Goal: Task Accomplishment & Management: Complete application form

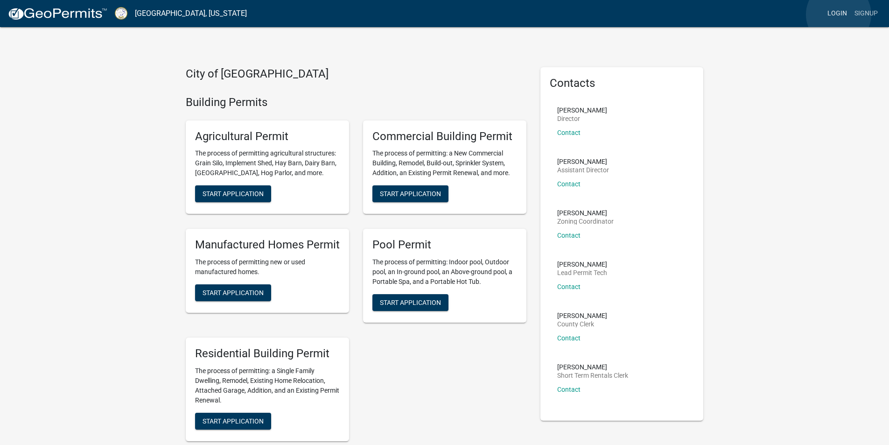
click at [839, 14] on link "Login" at bounding box center [837, 14] width 27 height 18
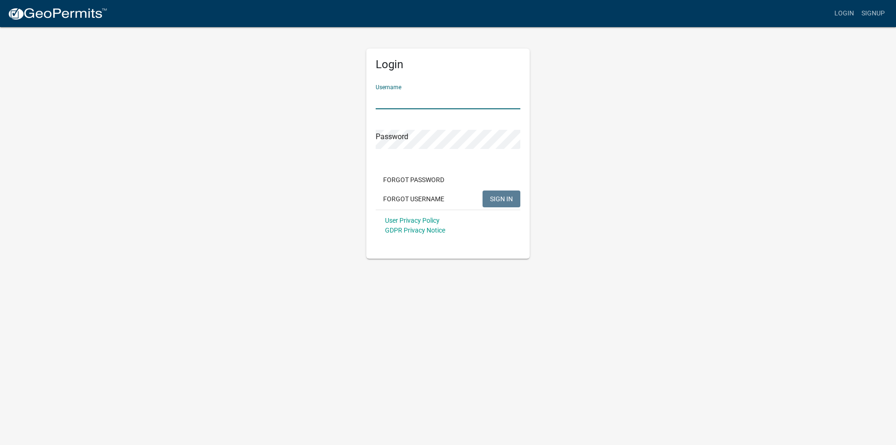
click at [401, 99] on input "Username" at bounding box center [448, 99] width 145 height 19
type input "[PERSON_NAME]"
click at [486, 202] on button "SIGN IN" at bounding box center [502, 198] width 38 height 17
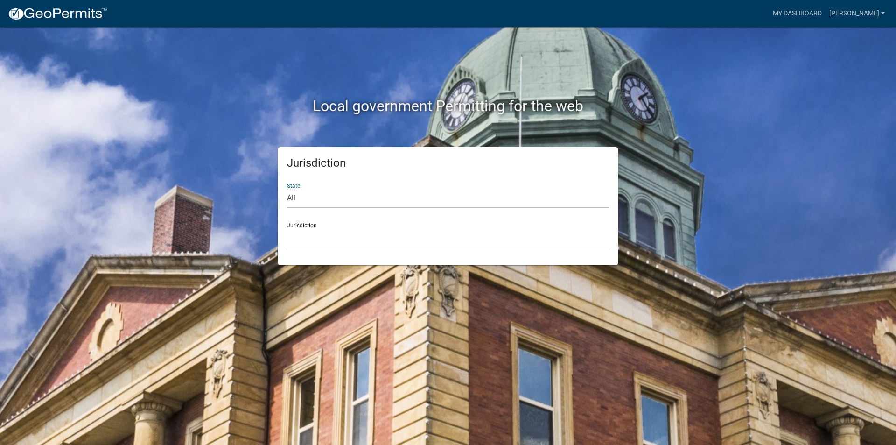
click at [327, 196] on select "All [US_STATE] [US_STATE] [US_STATE] [US_STATE] [US_STATE] [US_STATE] [US_STATE…" at bounding box center [448, 198] width 322 height 19
select select "[US_STATE]"
click at [287, 189] on select "All [US_STATE] [US_STATE] [US_STATE] [US_STATE] [US_STATE] [US_STATE] [US_STATE…" at bounding box center [448, 198] width 322 height 19
click at [313, 236] on select "[GEOGRAPHIC_DATA], [US_STATE][PERSON_NAME][GEOGRAPHIC_DATA], [US_STATE][PERSON_…" at bounding box center [448, 237] width 322 height 19
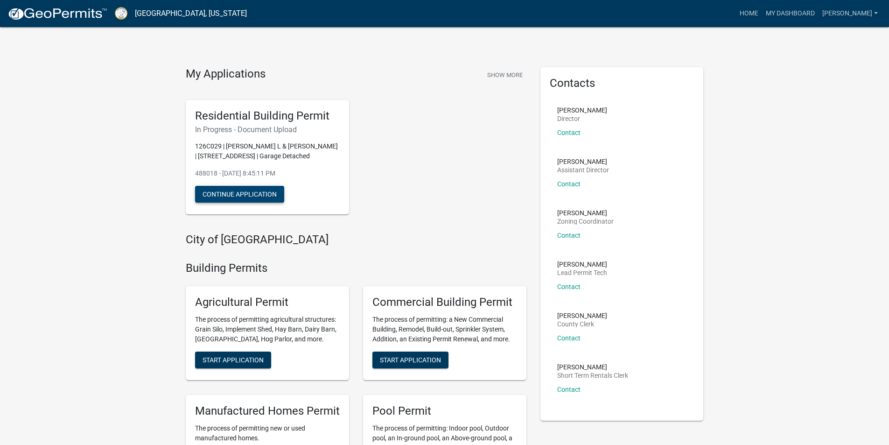
click at [242, 190] on button "Continue Application" at bounding box center [239, 194] width 89 height 17
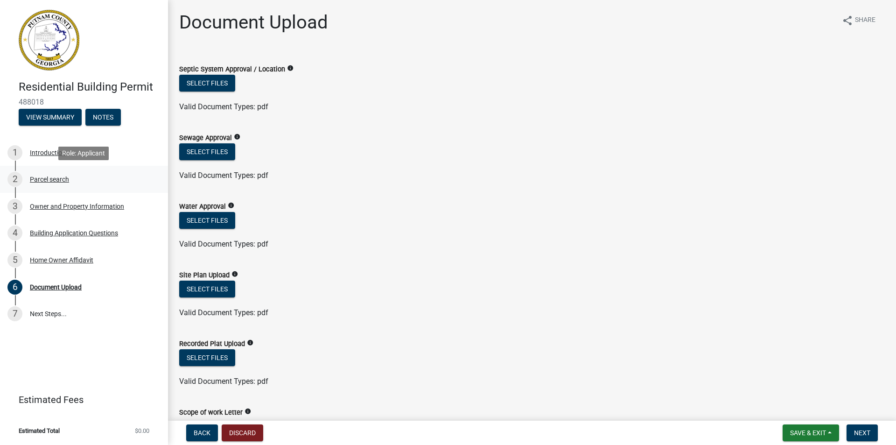
click at [57, 182] on div "Parcel search" at bounding box center [49, 179] width 39 height 7
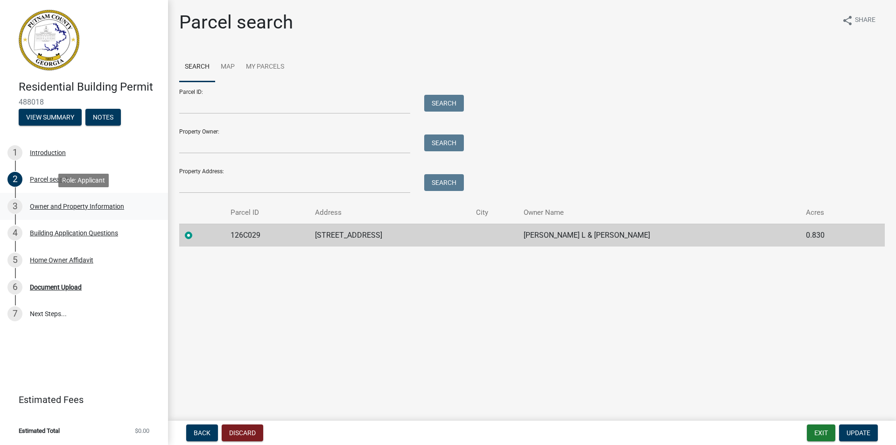
click at [69, 204] on div "Owner and Property Information" at bounding box center [77, 206] width 94 height 7
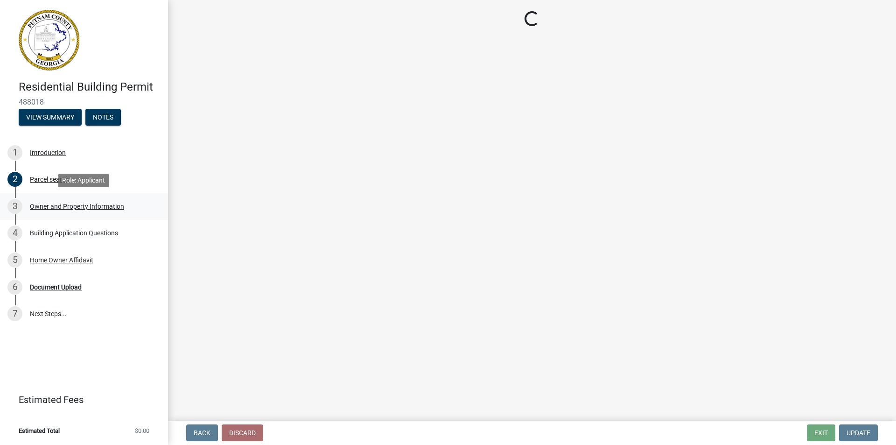
select select "34fe85c2-5f76-4343-b6bb-8ca387e0bed7"
select select "83394b22-4a11-496c-8e5c-75ade2e72faf"
select select "ece5c1a9-df30-4702-9587-5deee23533b7"
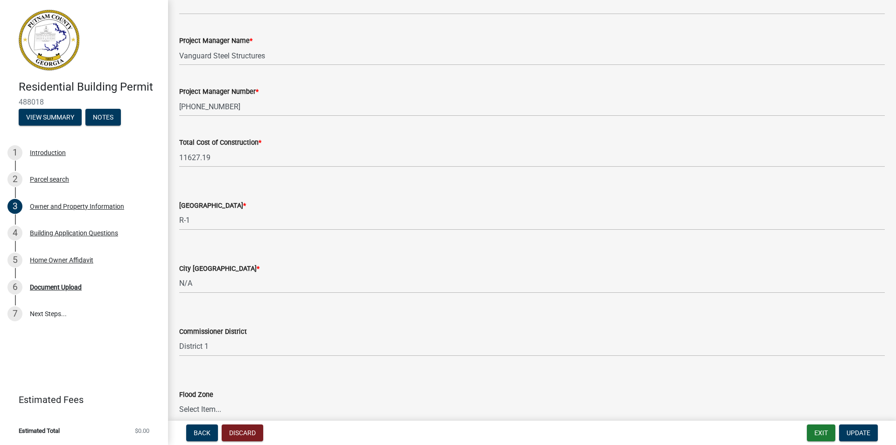
scroll to position [1509, 0]
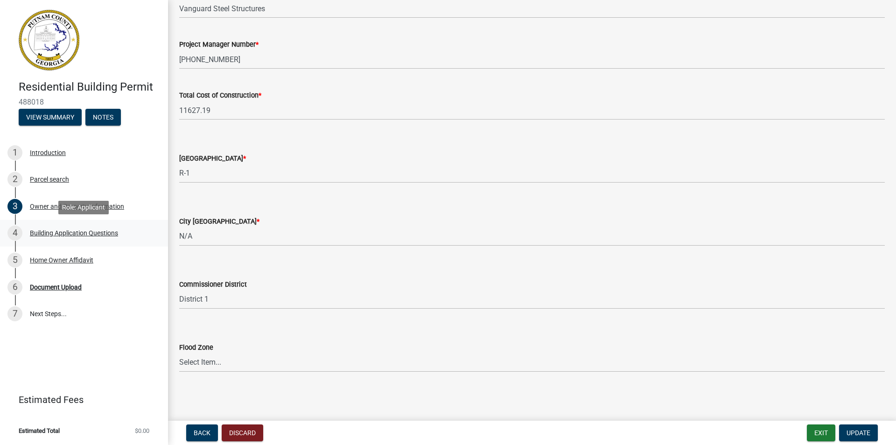
click at [89, 232] on div "Building Application Questions" at bounding box center [74, 233] width 88 height 7
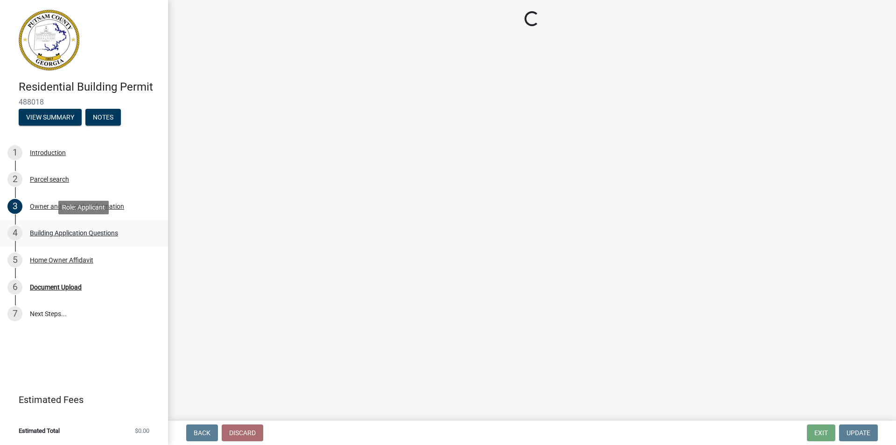
scroll to position [0, 0]
select select "ebf62bd9-0e77-42f1-a2f1-6aca02a789de"
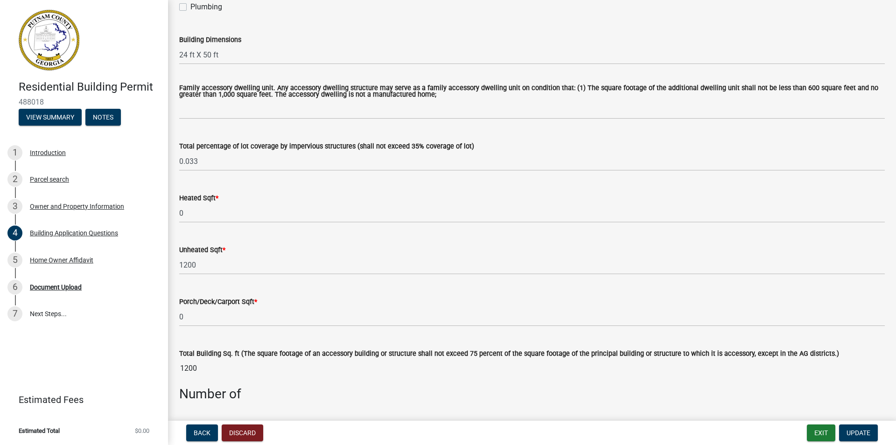
scroll to position [514, 0]
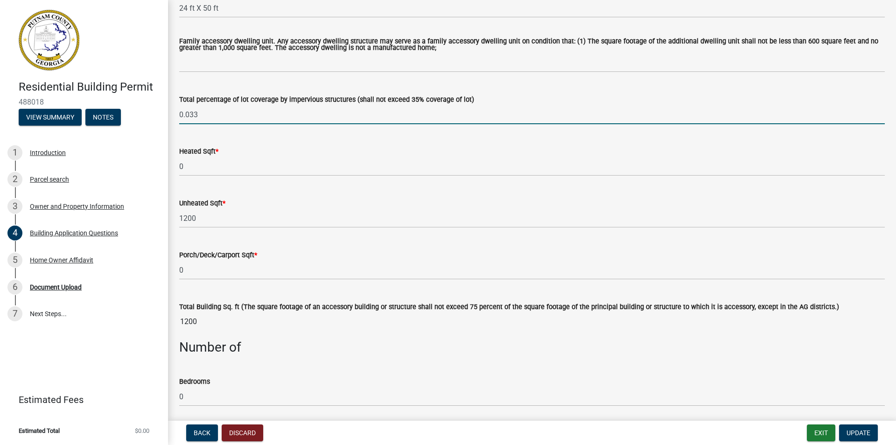
drag, startPoint x: 197, startPoint y: 116, endPoint x: 158, endPoint y: 111, distance: 39.6
click at [158, 111] on div "Residential Building Permit 488018 View Summary Notes 1 Introduction 2 Parcel s…" at bounding box center [448, 222] width 896 height 445
type input "3.3"
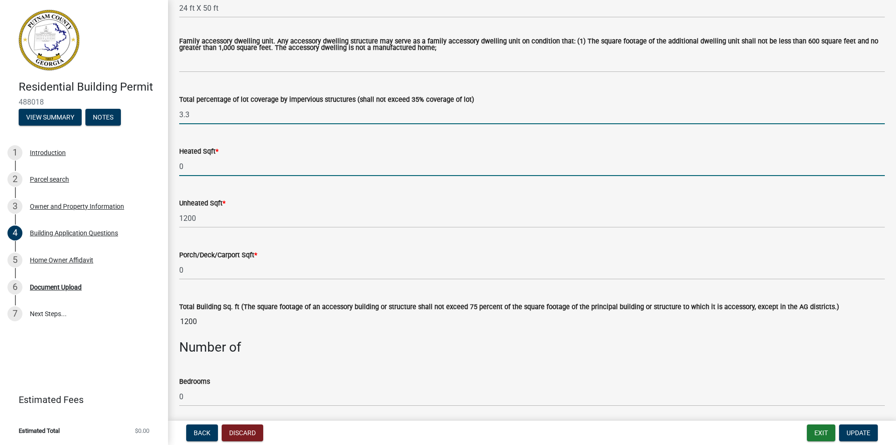
click at [289, 158] on input "0" at bounding box center [532, 166] width 706 height 19
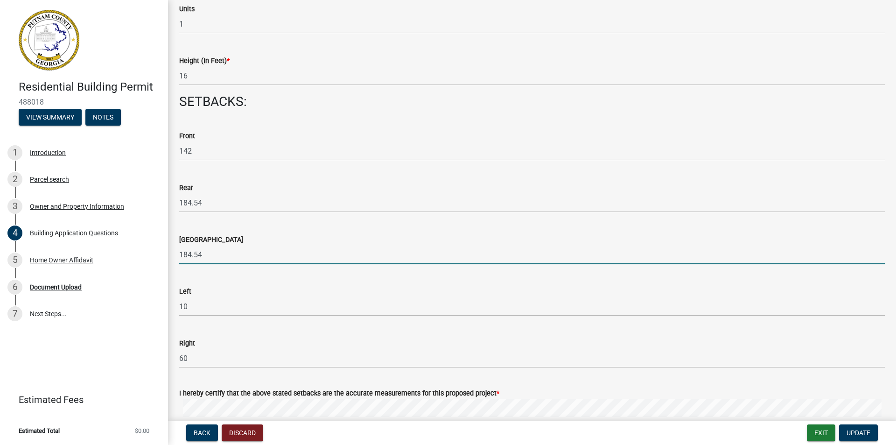
scroll to position [1179, 0]
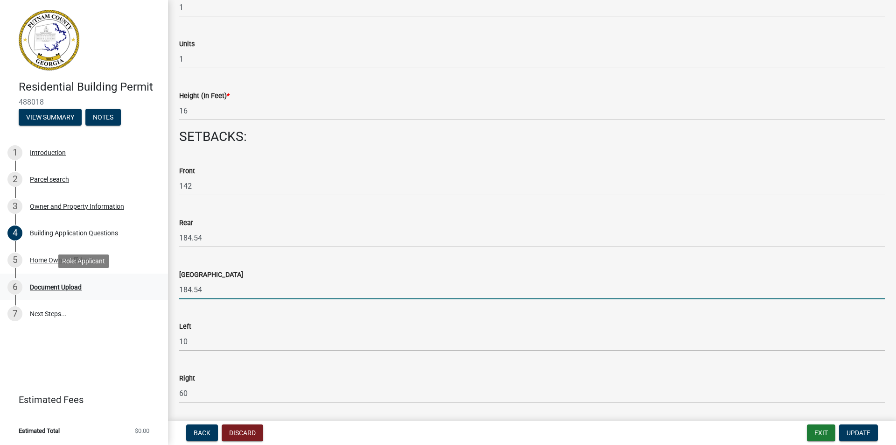
drag, startPoint x: 195, startPoint y: 290, endPoint x: 153, endPoint y: 283, distance: 42.5
click at [153, 283] on div "Residential Building Permit 488018 View Summary Notes 1 Introduction 2 Parcel s…" at bounding box center [448, 222] width 896 height 445
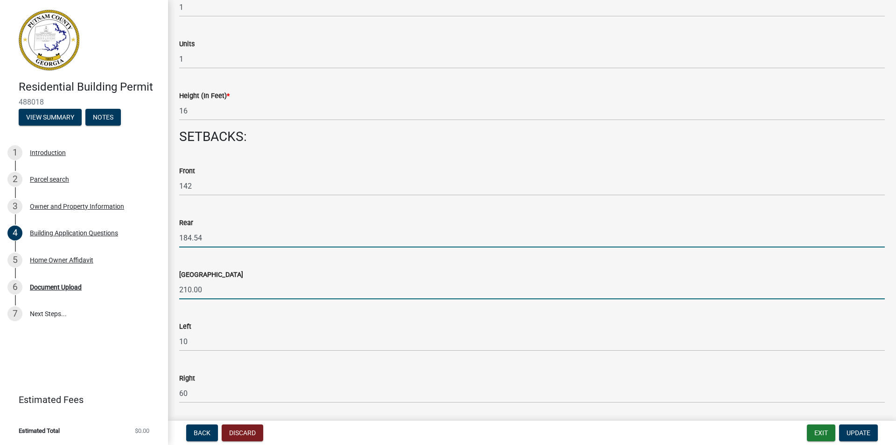
type input "210"
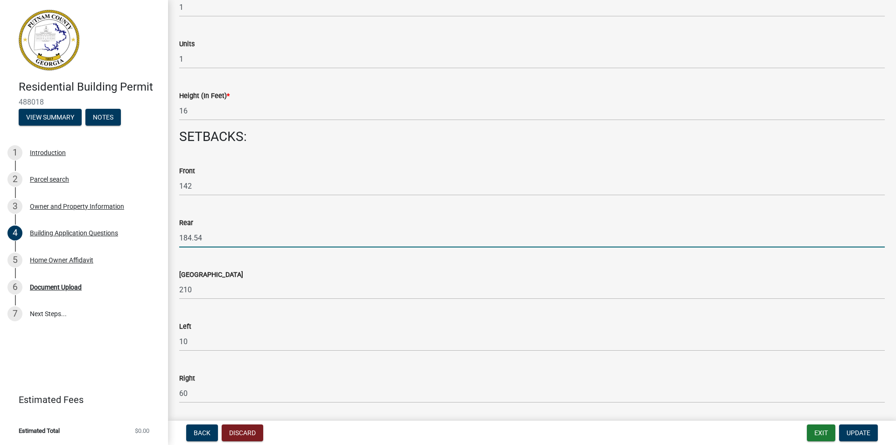
drag, startPoint x: 234, startPoint y: 238, endPoint x: 186, endPoint y: 240, distance: 48.6
click at [220, 239] on input "184.54" at bounding box center [532, 237] width 706 height 19
drag, startPoint x: 209, startPoint y: 240, endPoint x: 166, endPoint y: 245, distance: 43.3
click at [166, 245] on div "Residential Building Permit 488018 View Summary Notes 1 Introduction 2 Parcel s…" at bounding box center [448, 222] width 896 height 445
type input "210"
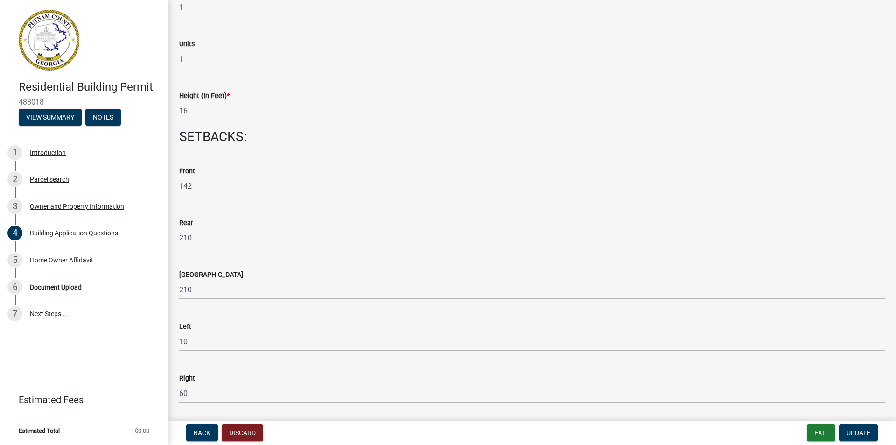
click at [345, 275] on div "[GEOGRAPHIC_DATA]" at bounding box center [532, 274] width 706 height 11
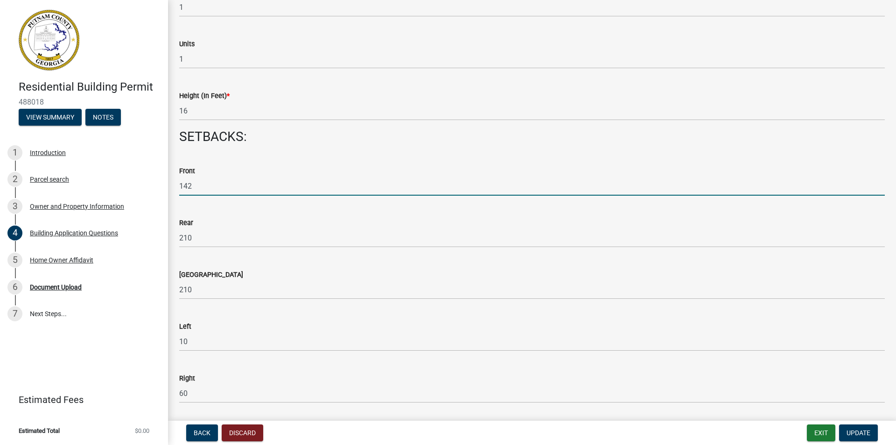
click at [197, 185] on input "142" at bounding box center [532, 185] width 706 height 19
type input "140"
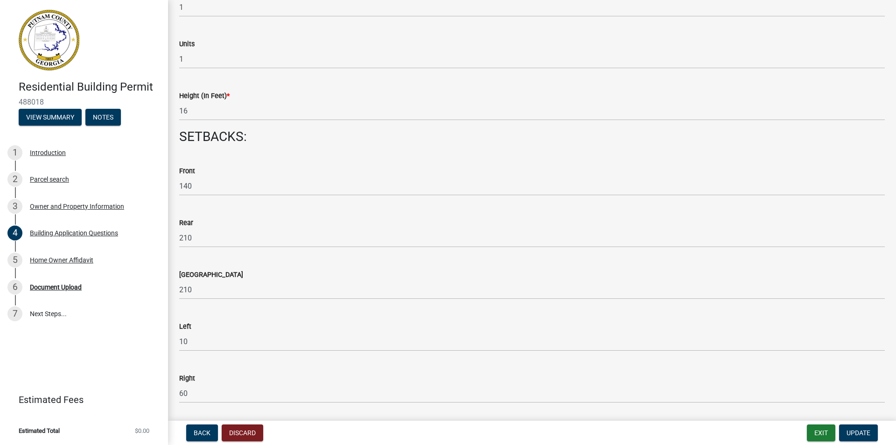
click at [385, 227] on div "Rear" at bounding box center [532, 222] width 706 height 11
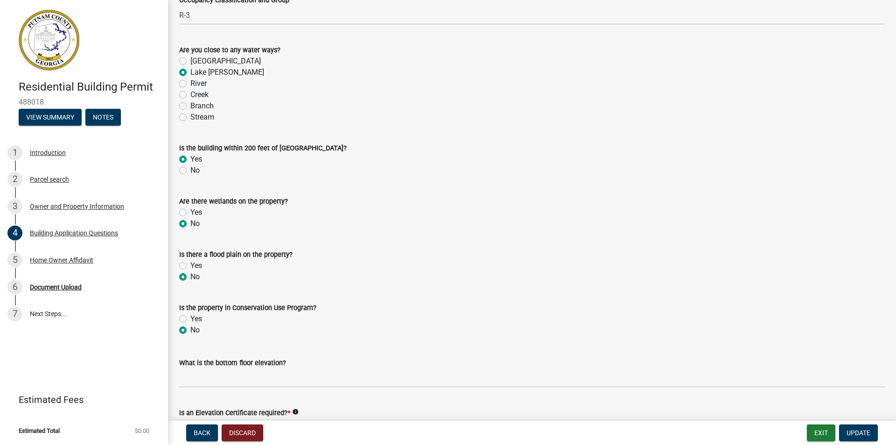
scroll to position [3268, 0]
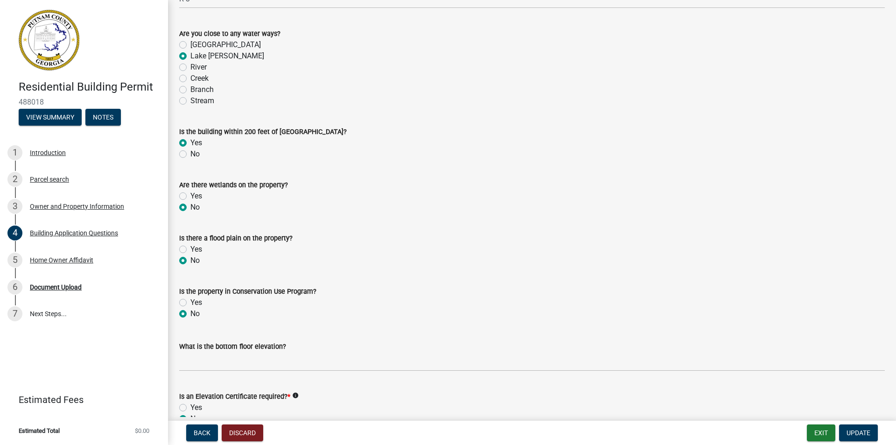
drag, startPoint x: 182, startPoint y: 155, endPoint x: 230, endPoint y: 175, distance: 52.2
click at [190, 155] on label "No" at bounding box center [194, 153] width 9 height 11
click at [190, 155] on input "No" at bounding box center [193, 151] width 6 height 6
radio input "true"
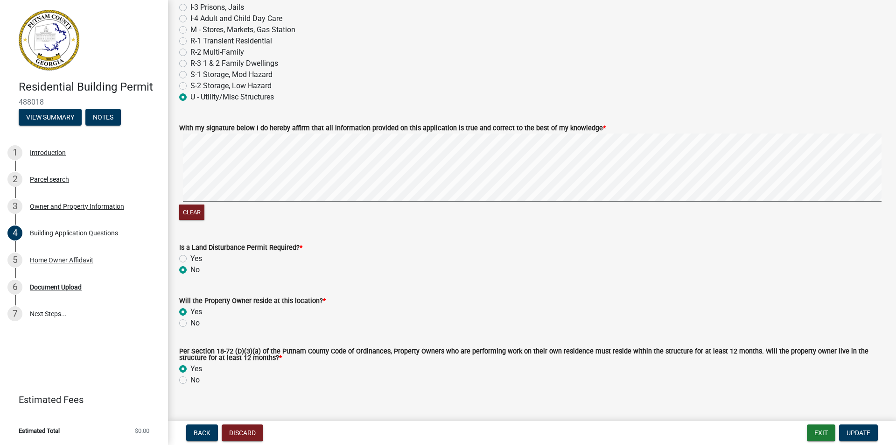
scroll to position [3968, 0]
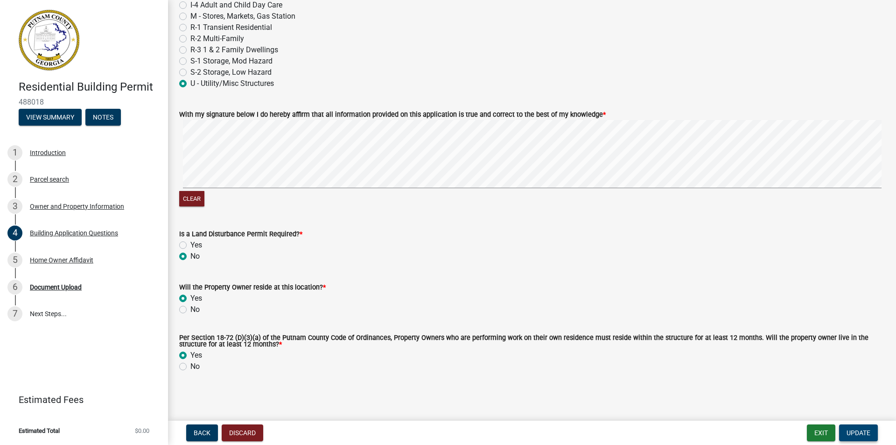
click at [864, 434] on span "Update" at bounding box center [859, 432] width 24 height 7
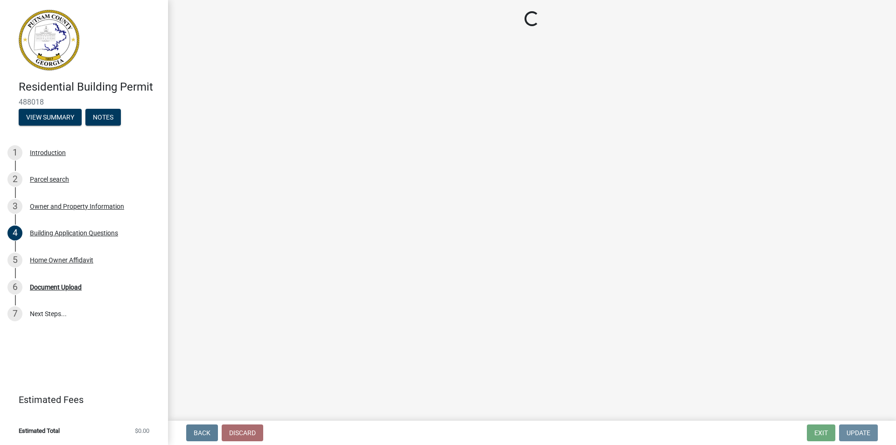
scroll to position [0, 0]
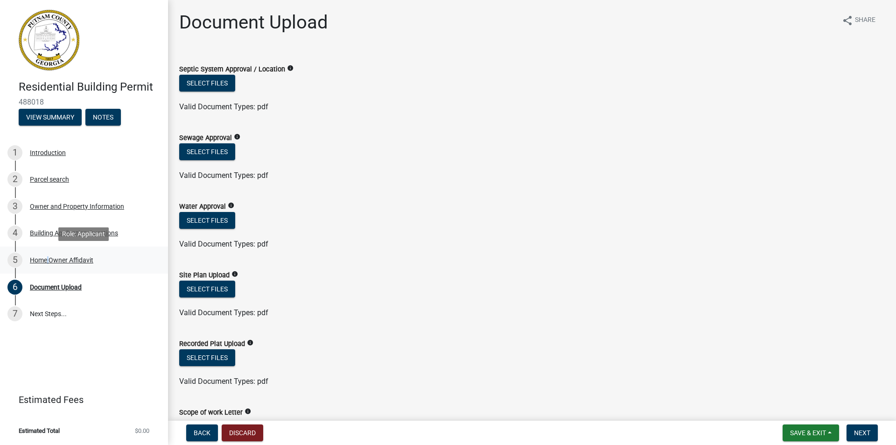
click at [46, 257] on div "Home Owner Affidavit" at bounding box center [61, 260] width 63 height 7
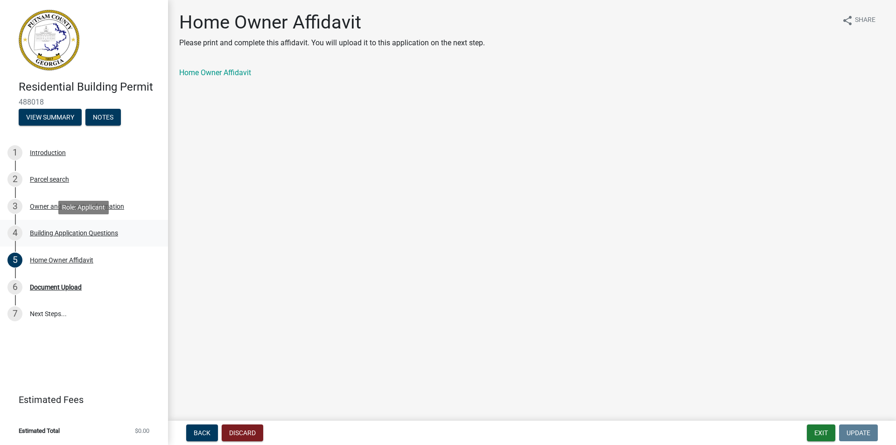
click at [54, 232] on div "Building Application Questions" at bounding box center [74, 233] width 88 height 7
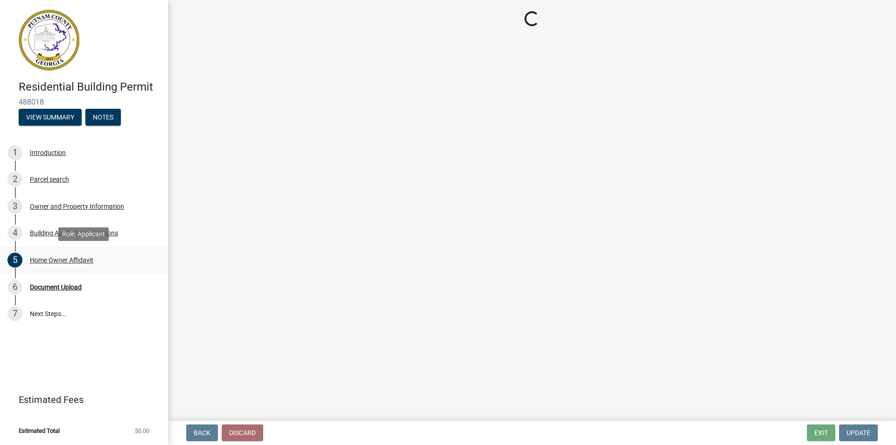
click at [62, 262] on div "Home Owner Affidavit" at bounding box center [61, 260] width 63 height 7
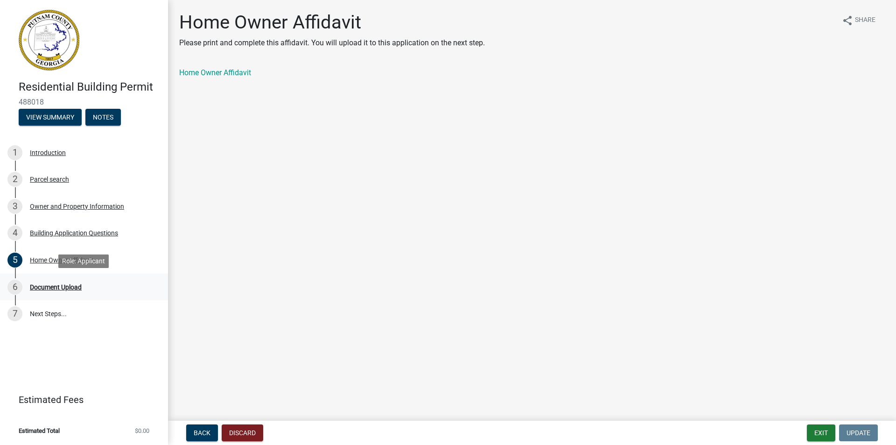
click at [44, 286] on div "Document Upload" at bounding box center [56, 287] width 52 height 7
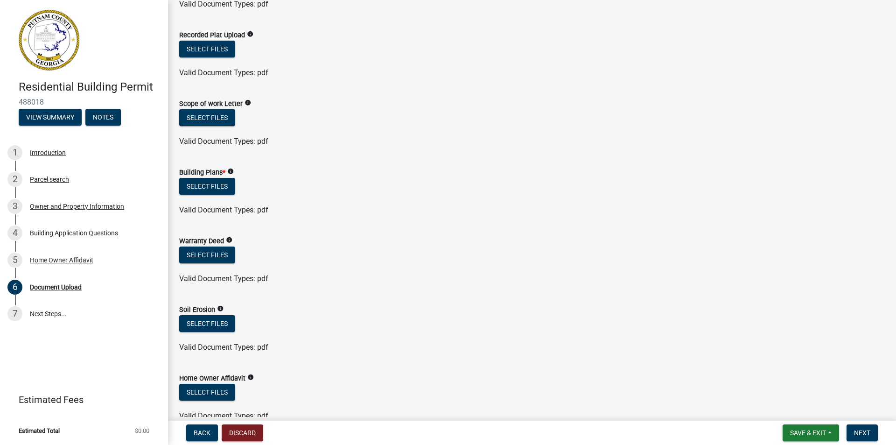
scroll to position [293, 0]
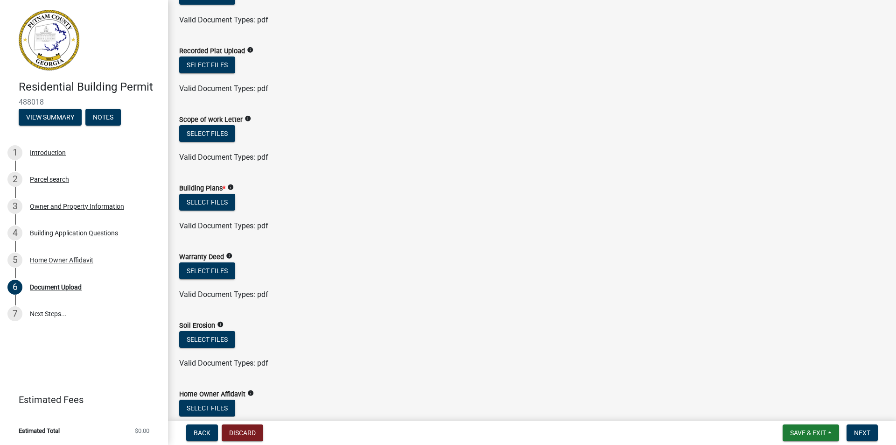
click at [227, 253] on icon "info" at bounding box center [229, 256] width 7 height 7
click at [231, 182] on form "Building Plans * info Select files Valid Document Types: pdf" at bounding box center [532, 201] width 706 height 60
click at [342, 217] on ul at bounding box center [532, 216] width 706 height 7
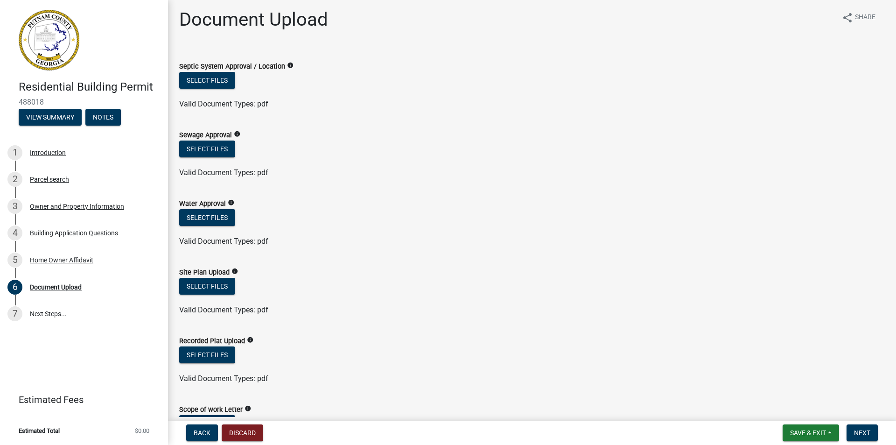
scroll to position [0, 0]
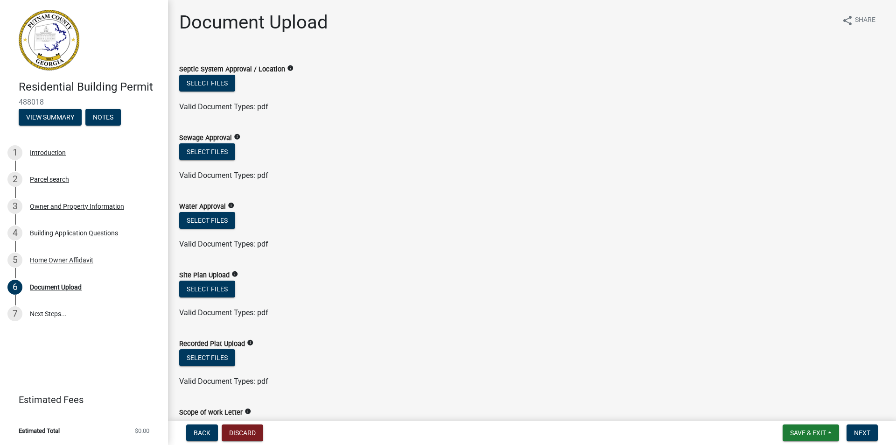
click at [288, 68] on icon "info" at bounding box center [290, 68] width 7 height 7
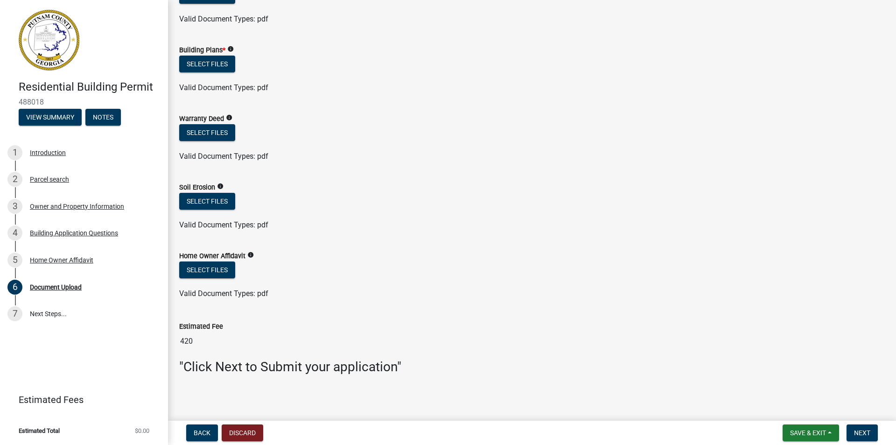
scroll to position [433, 0]
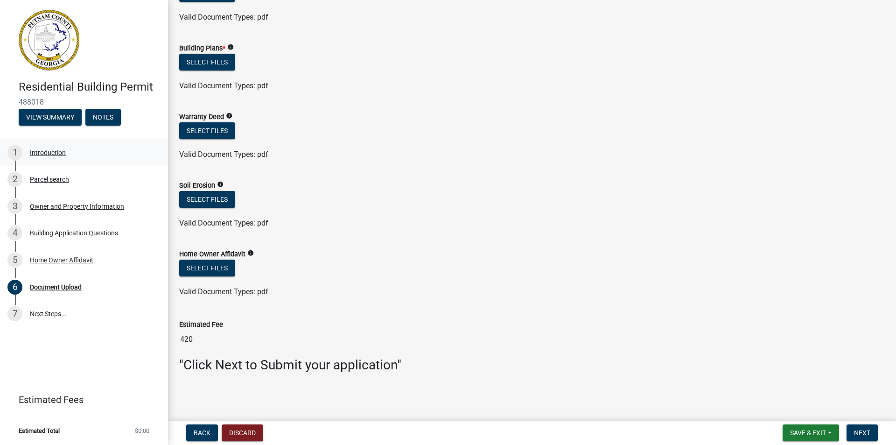
click at [35, 151] on div "Introduction" at bounding box center [48, 152] width 36 height 7
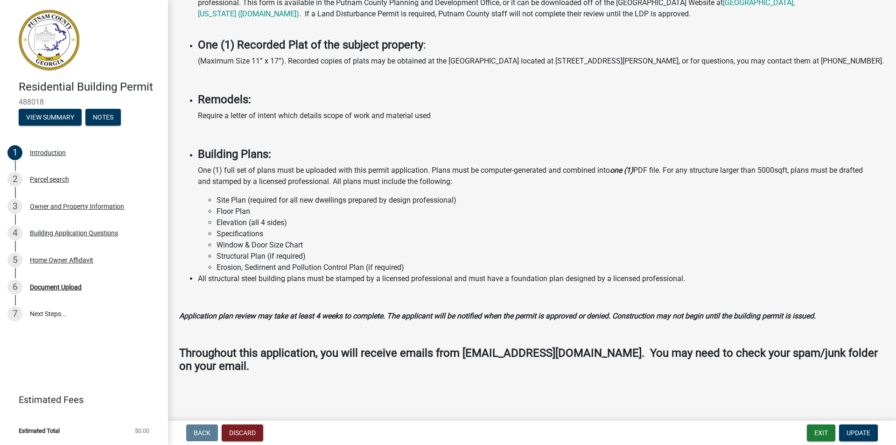
scroll to position [629, 0]
click at [41, 179] on div "Parcel search" at bounding box center [49, 179] width 39 height 7
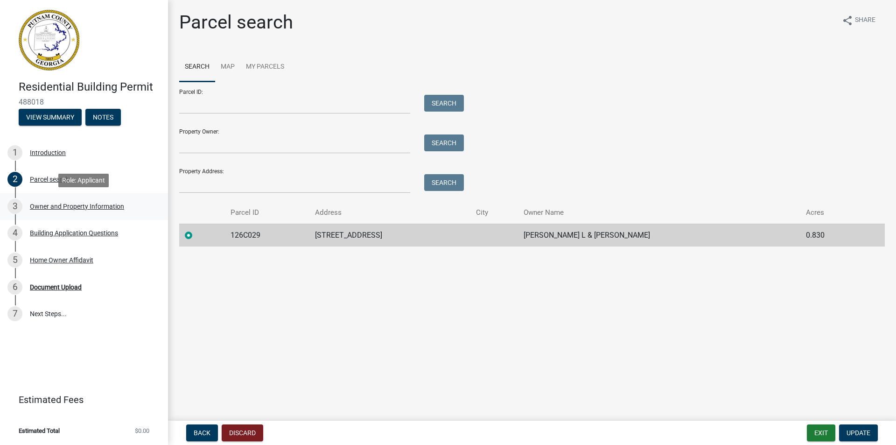
click at [79, 205] on div "Owner and Property Information" at bounding box center [77, 206] width 94 height 7
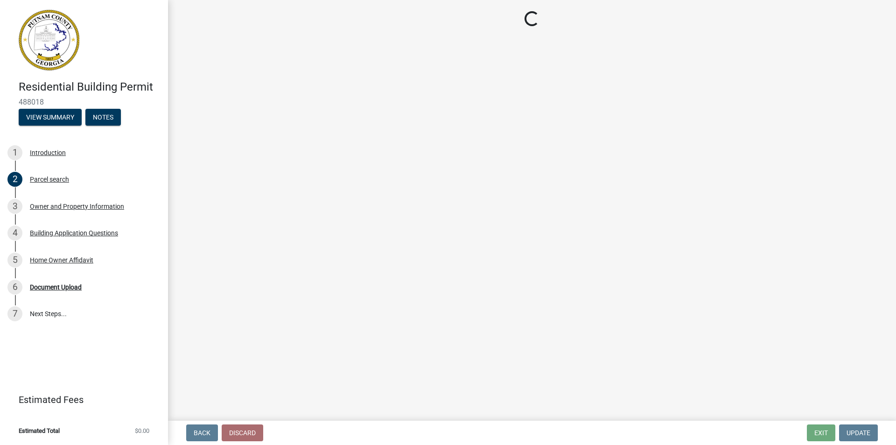
select select "34fe85c2-5f76-4343-b6bb-8ca387e0bed7"
select select "83394b22-4a11-496c-8e5c-75ade2e72faf"
select select "ece5c1a9-df30-4702-9587-5deee23533b7"
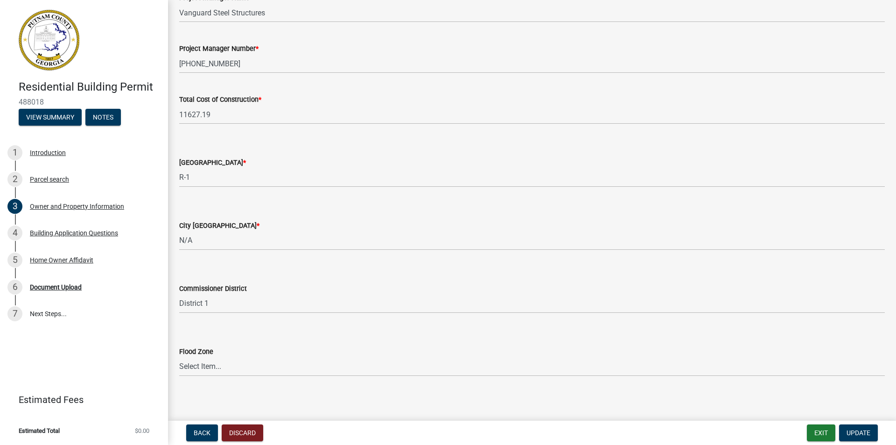
scroll to position [1509, 0]
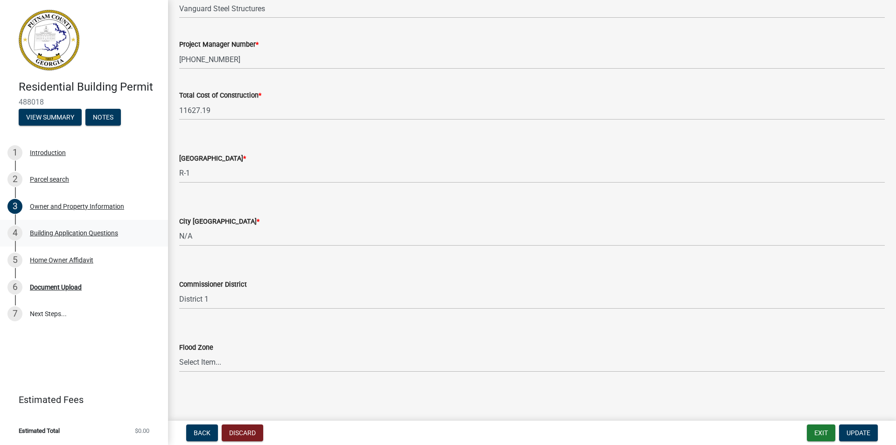
click at [28, 227] on div "4 Building Application Questions" at bounding box center [80, 232] width 146 height 15
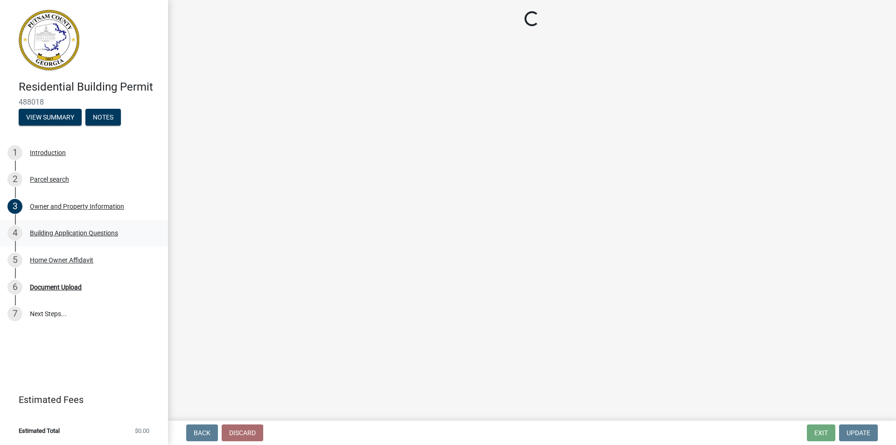
scroll to position [0, 0]
select select "ebf62bd9-0e77-42f1-a2f1-6aca02a789de"
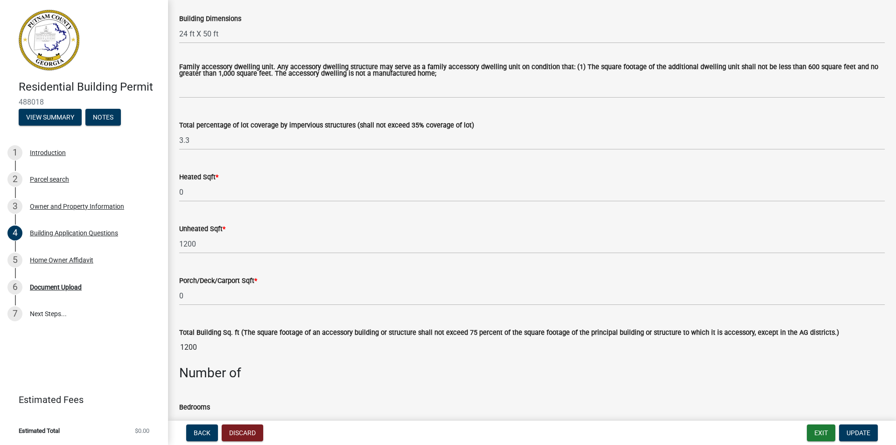
scroll to position [373, 0]
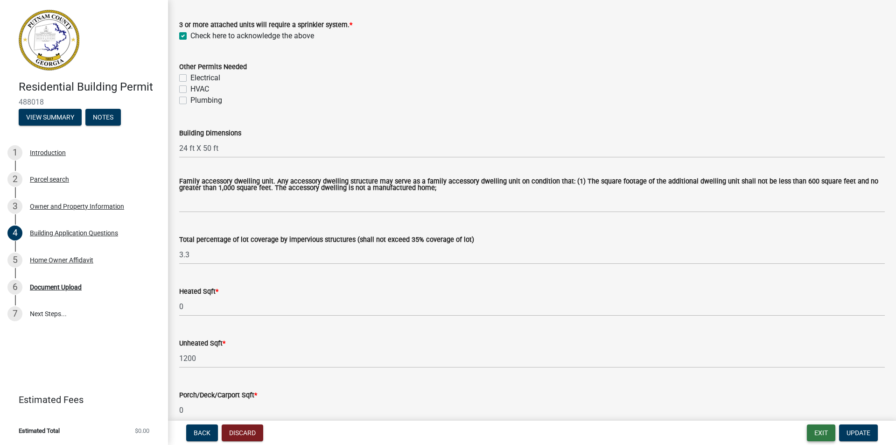
click at [817, 433] on button "Exit" at bounding box center [821, 432] width 28 height 17
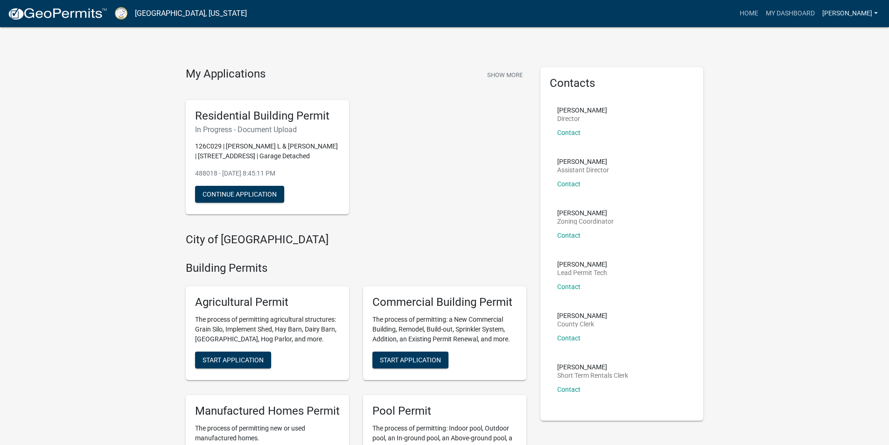
click at [856, 14] on link "[PERSON_NAME]" at bounding box center [850, 14] width 63 height 18
click at [828, 70] on link "Logout" at bounding box center [844, 68] width 75 height 22
